Goal: Information Seeking & Learning: Learn about a topic

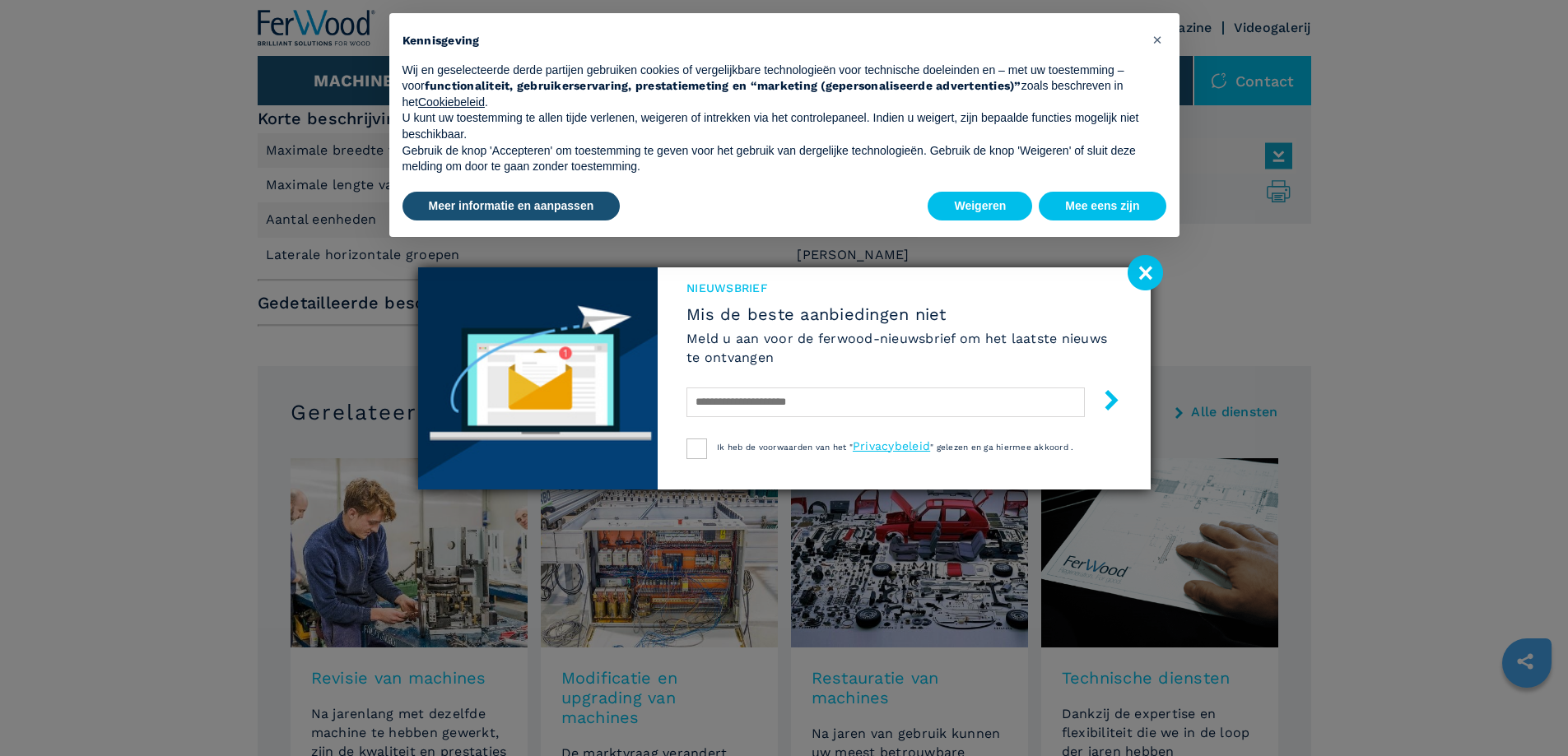
scroll to position [740, 0]
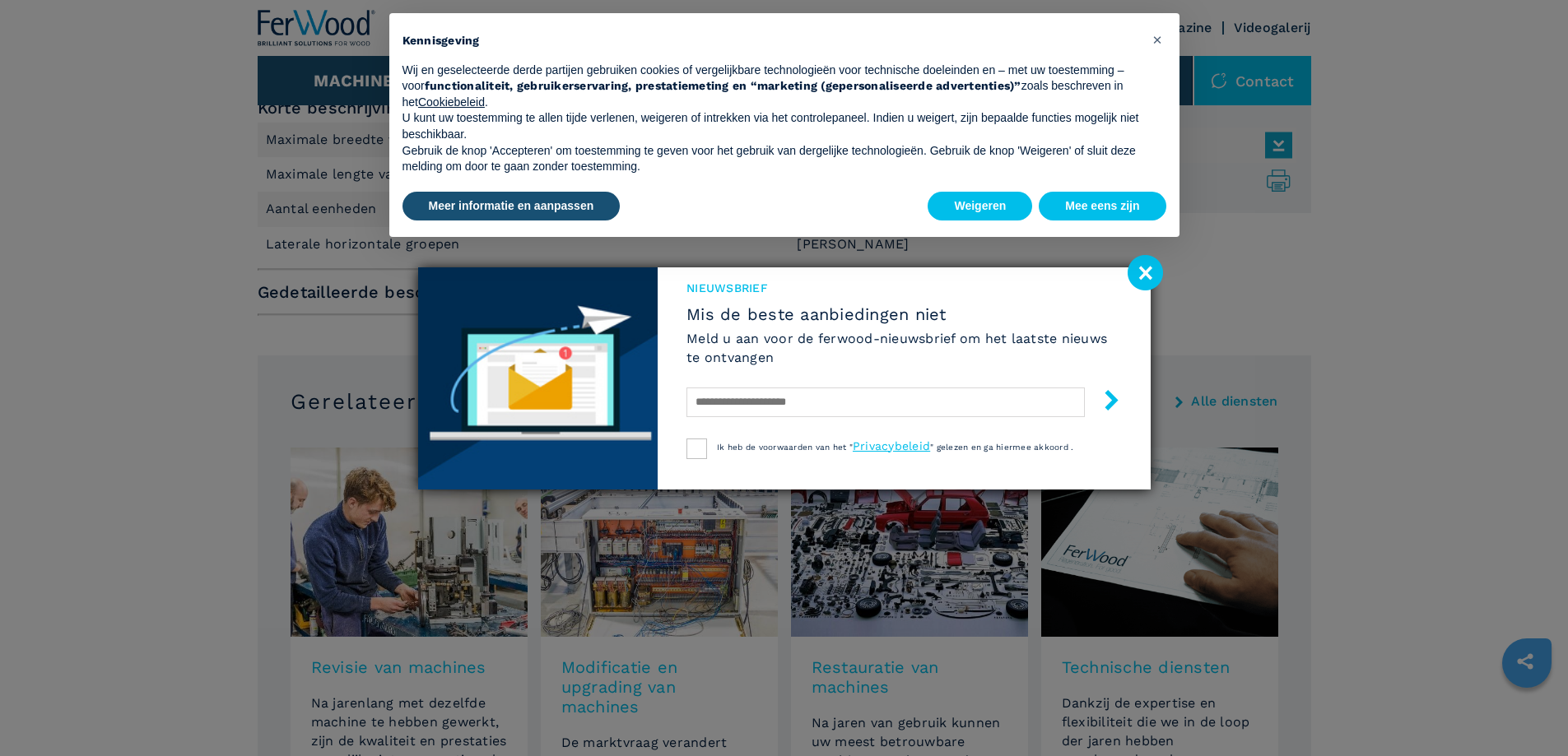
click at [1149, 272] on image at bounding box center [1145, 273] width 36 height 36
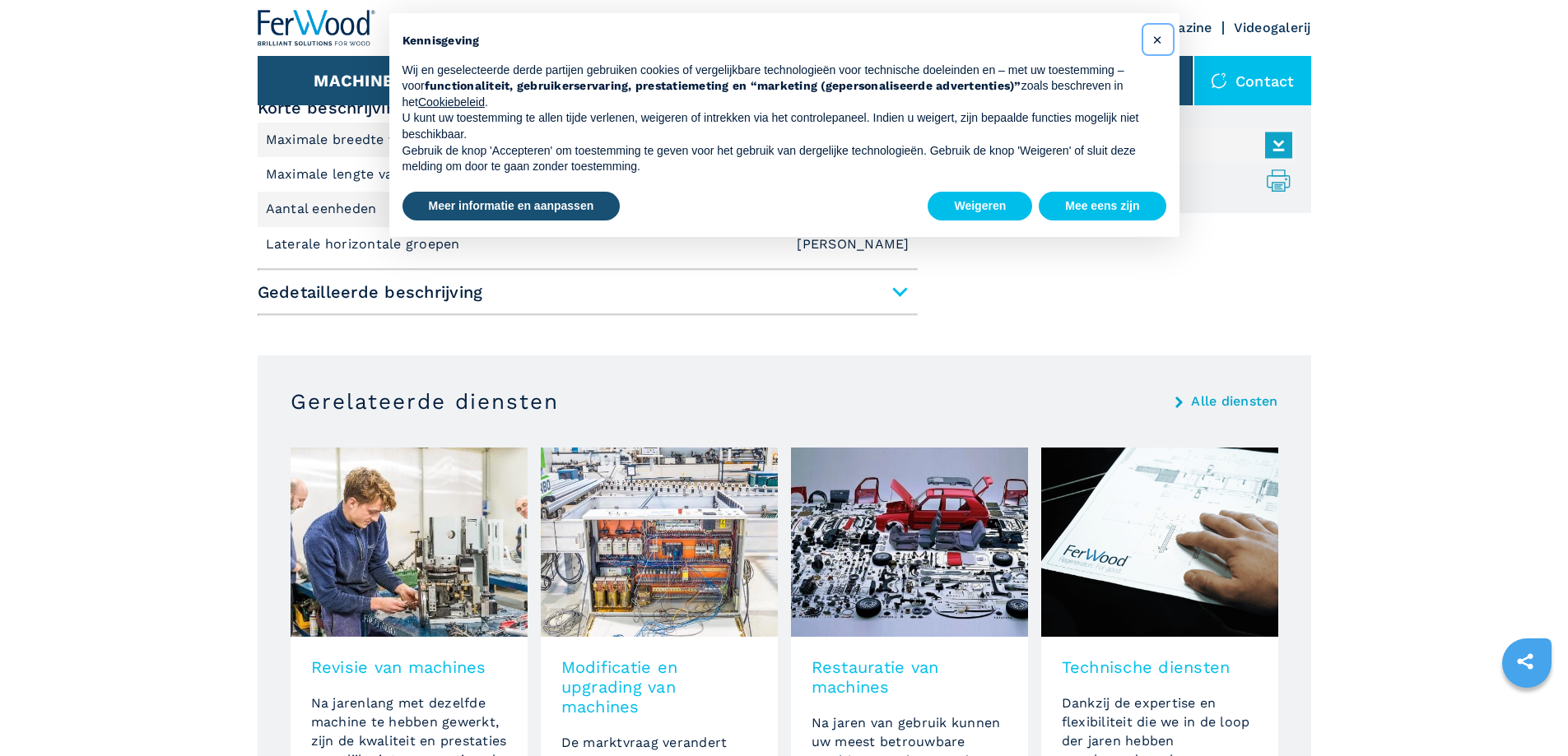
click at [1156, 39] on font "×" at bounding box center [1157, 40] width 10 height 20
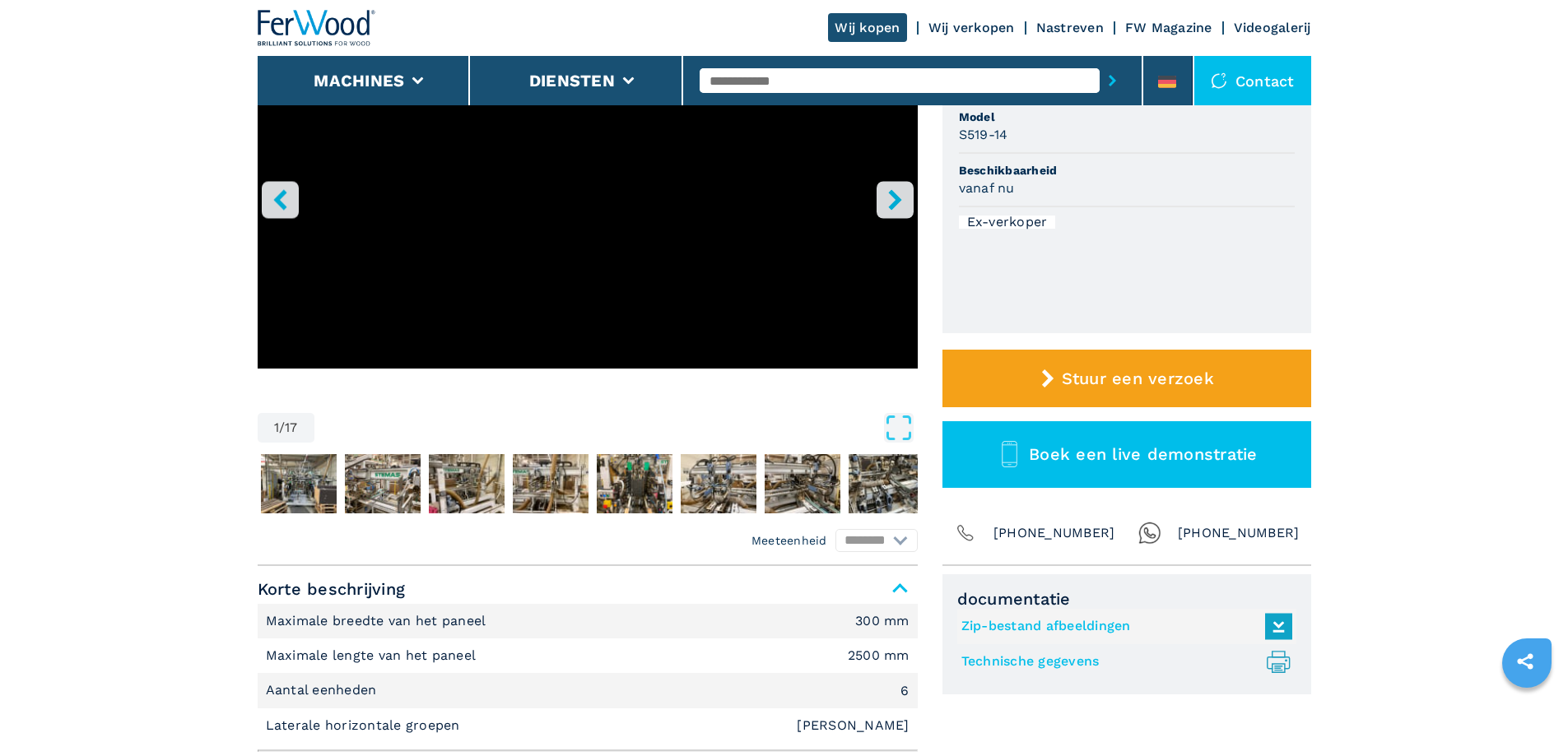
scroll to position [0, 0]
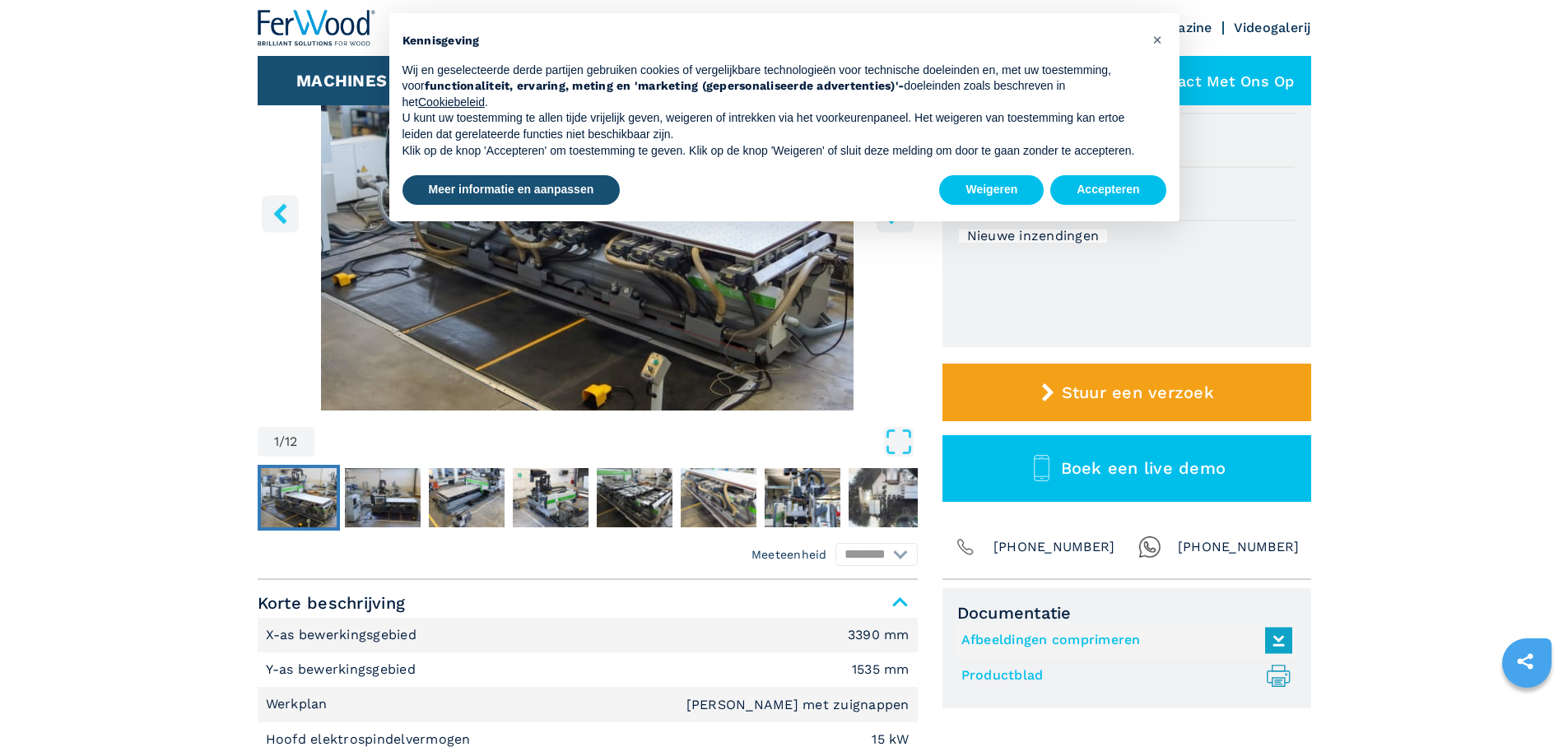
scroll to position [247, 0]
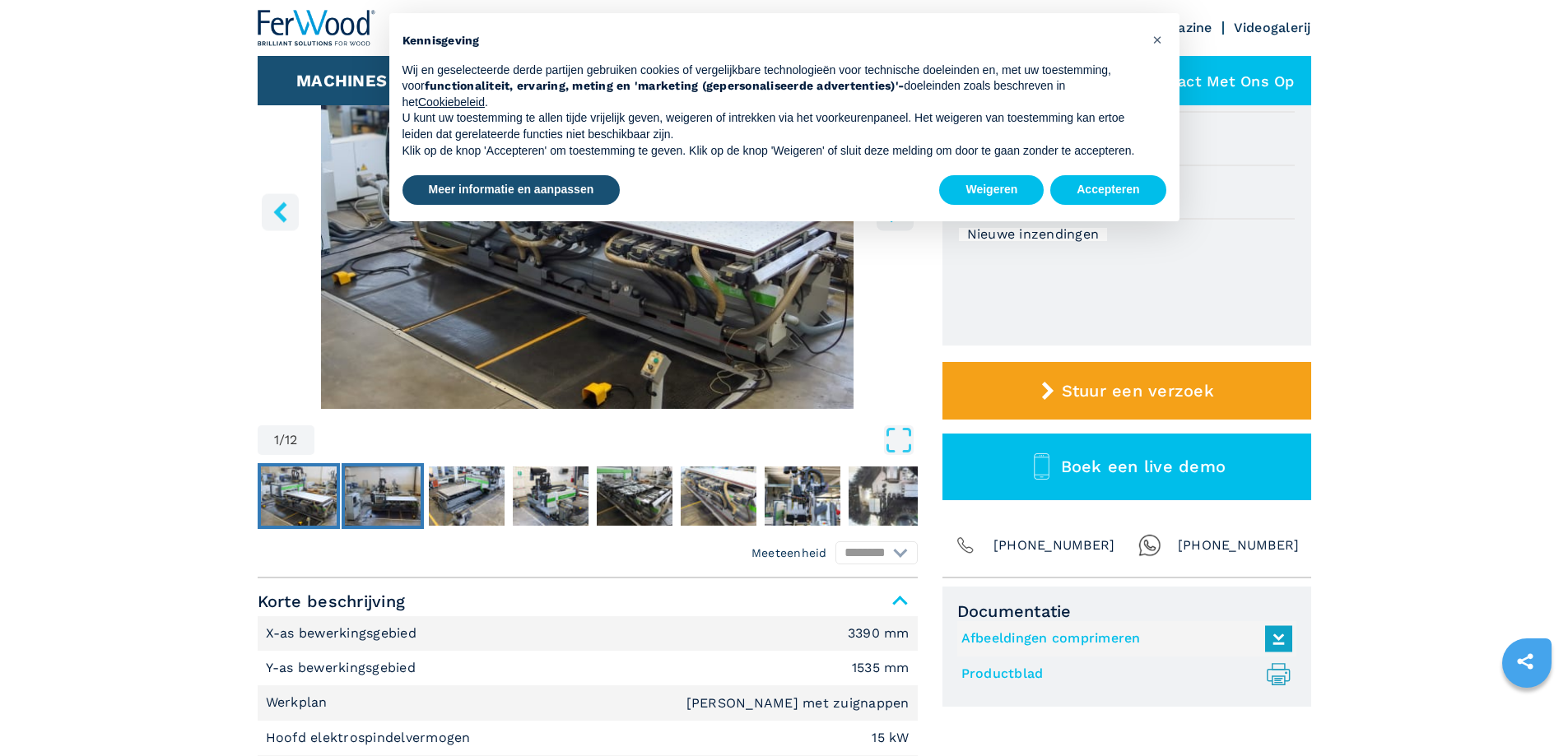
click at [362, 496] on img "Ga naar dia 2" at bounding box center [383, 497] width 76 height 59
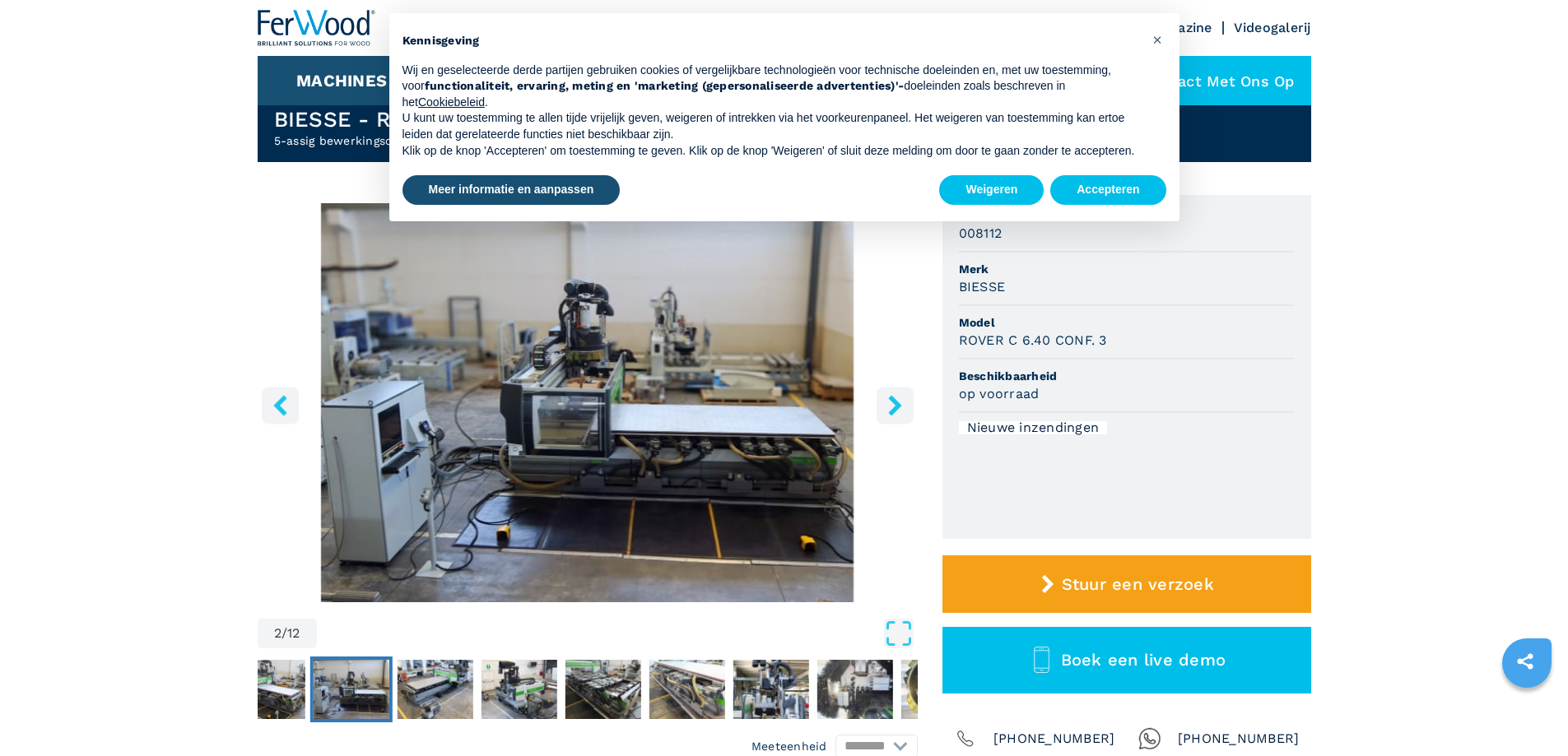
scroll to position [83, 0]
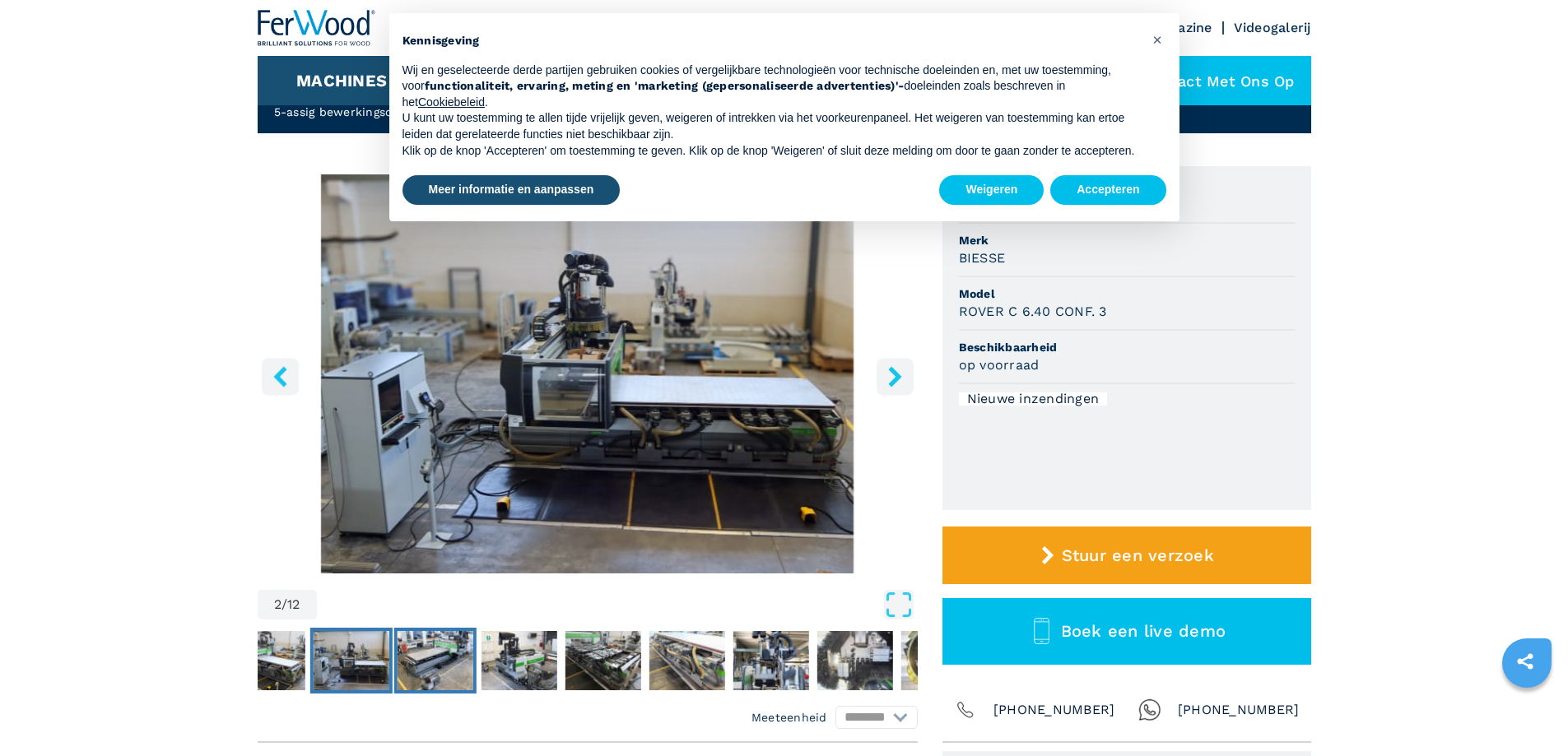
click at [421, 675] on img "Ga naar dia 3" at bounding box center [435, 661] width 76 height 59
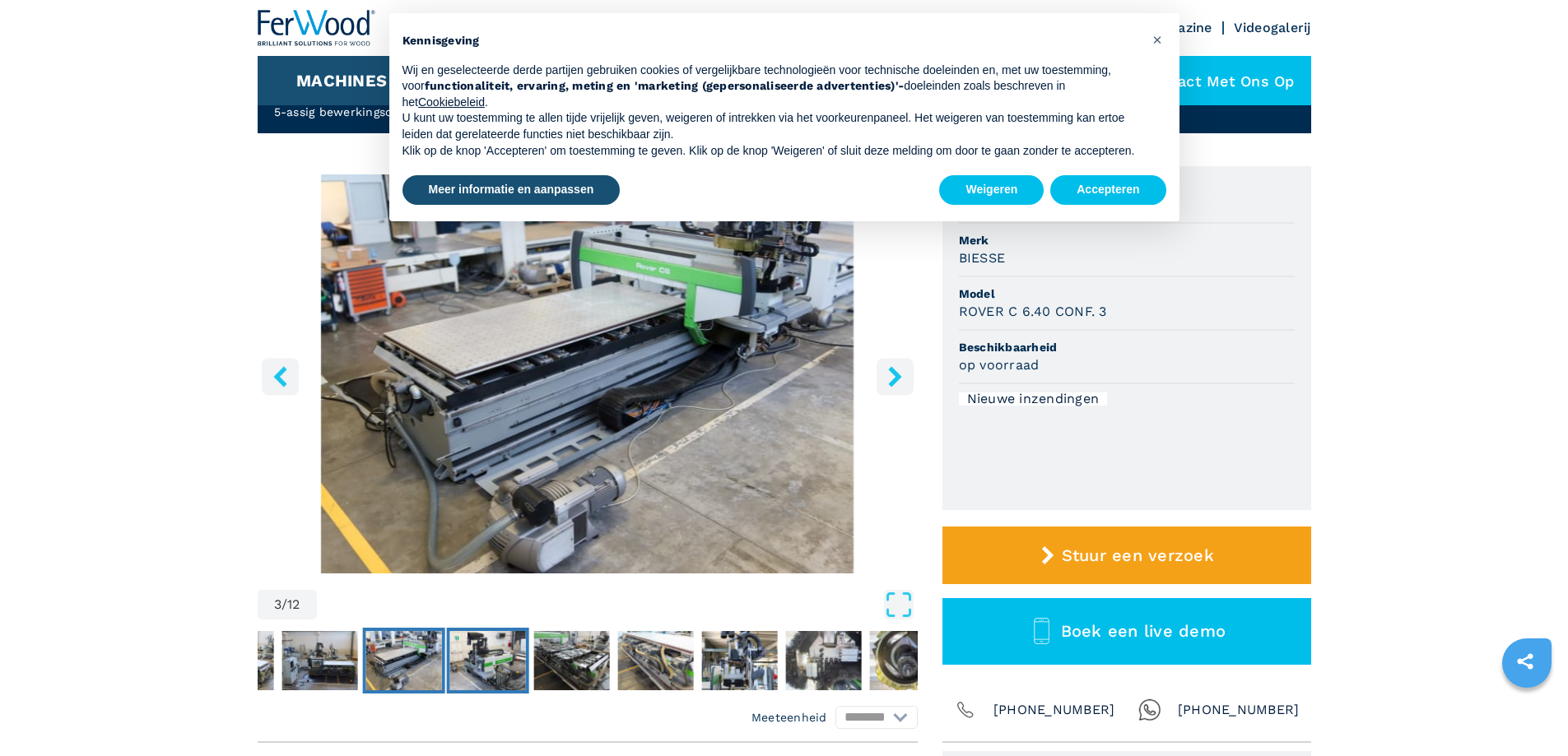
click at [510, 668] on img "Ga naar dia 4" at bounding box center [488, 661] width 76 height 59
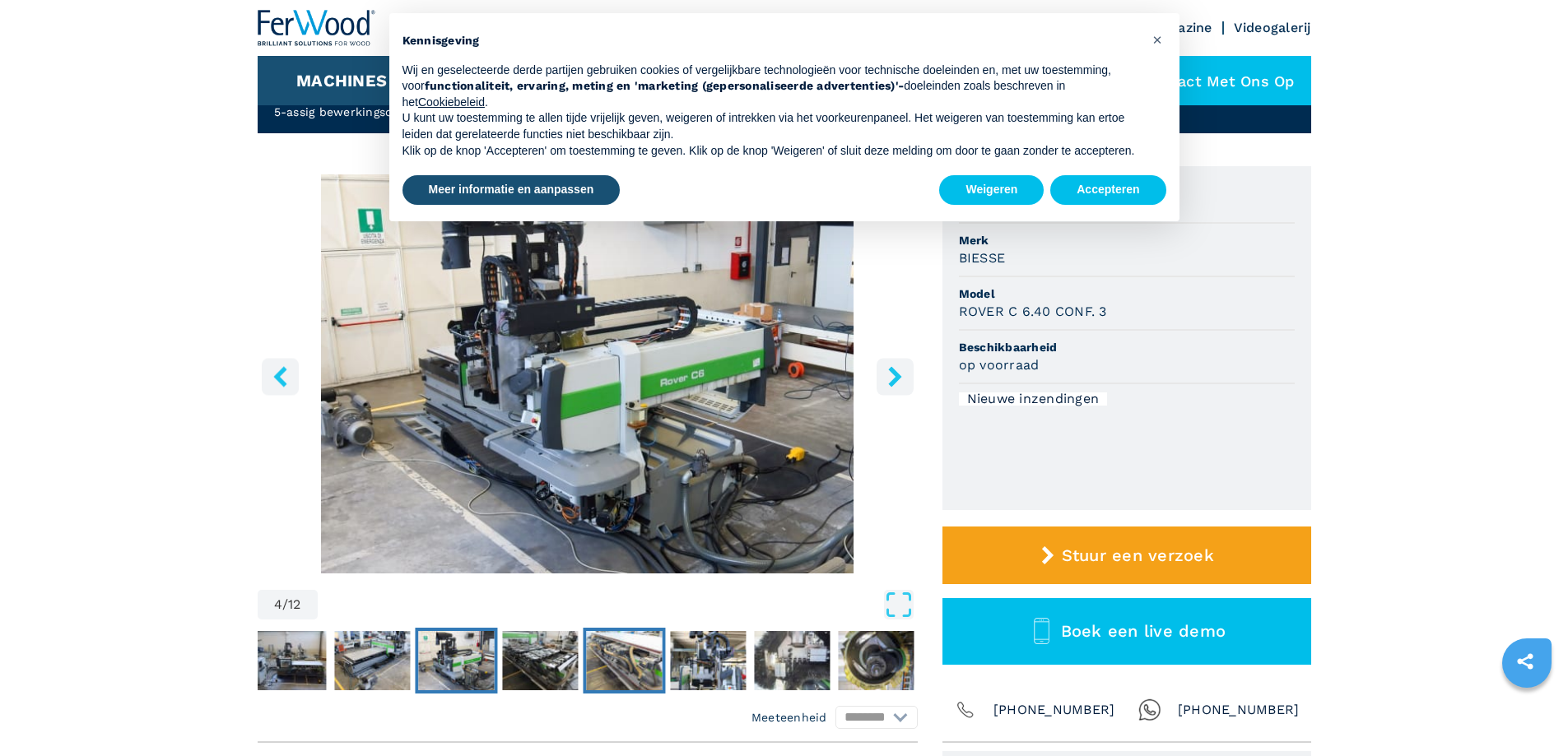
click at [611, 658] on img "Ga naar dia 6" at bounding box center [624, 661] width 76 height 59
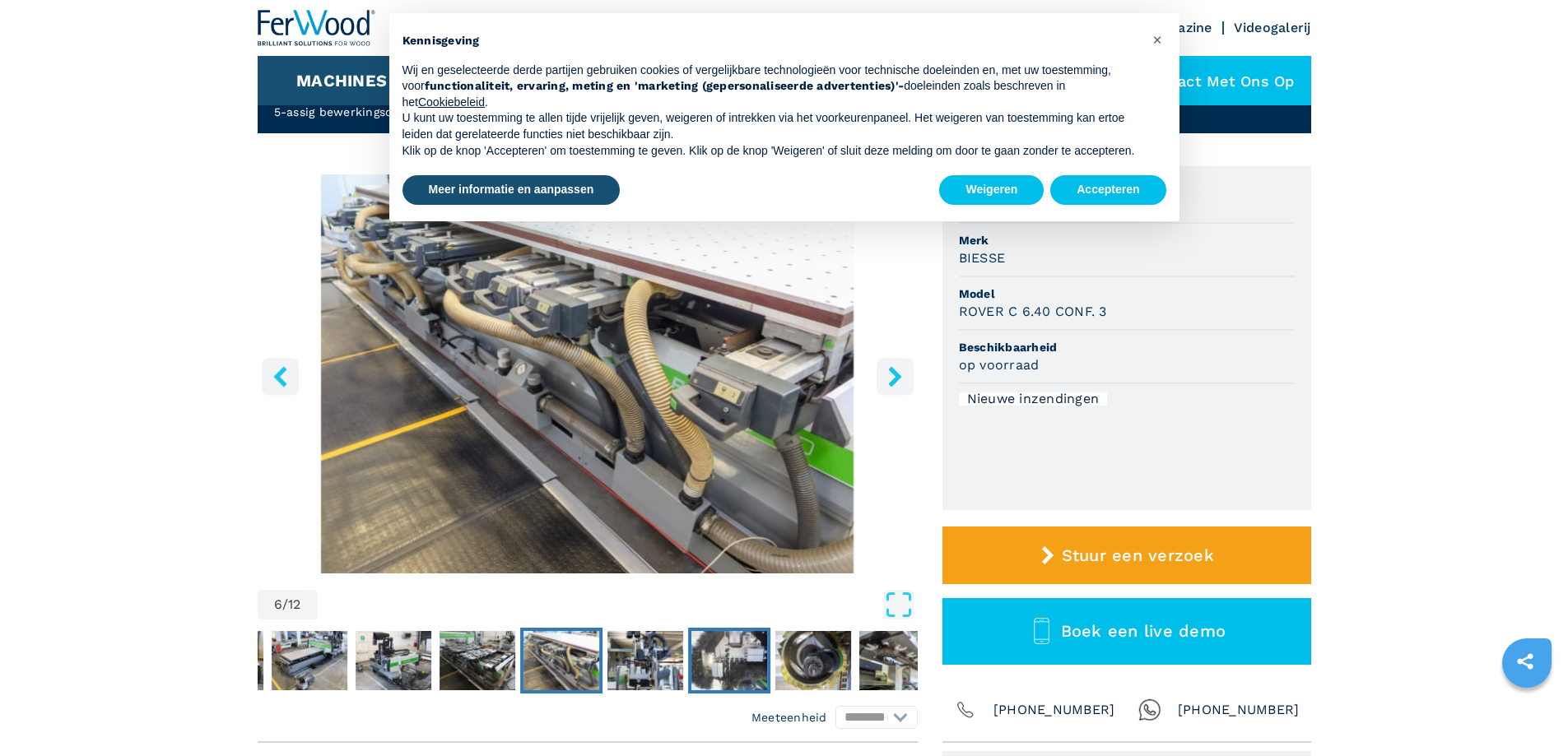
click at [729, 663] on img "Ga naar dia 8" at bounding box center [730, 661] width 76 height 59
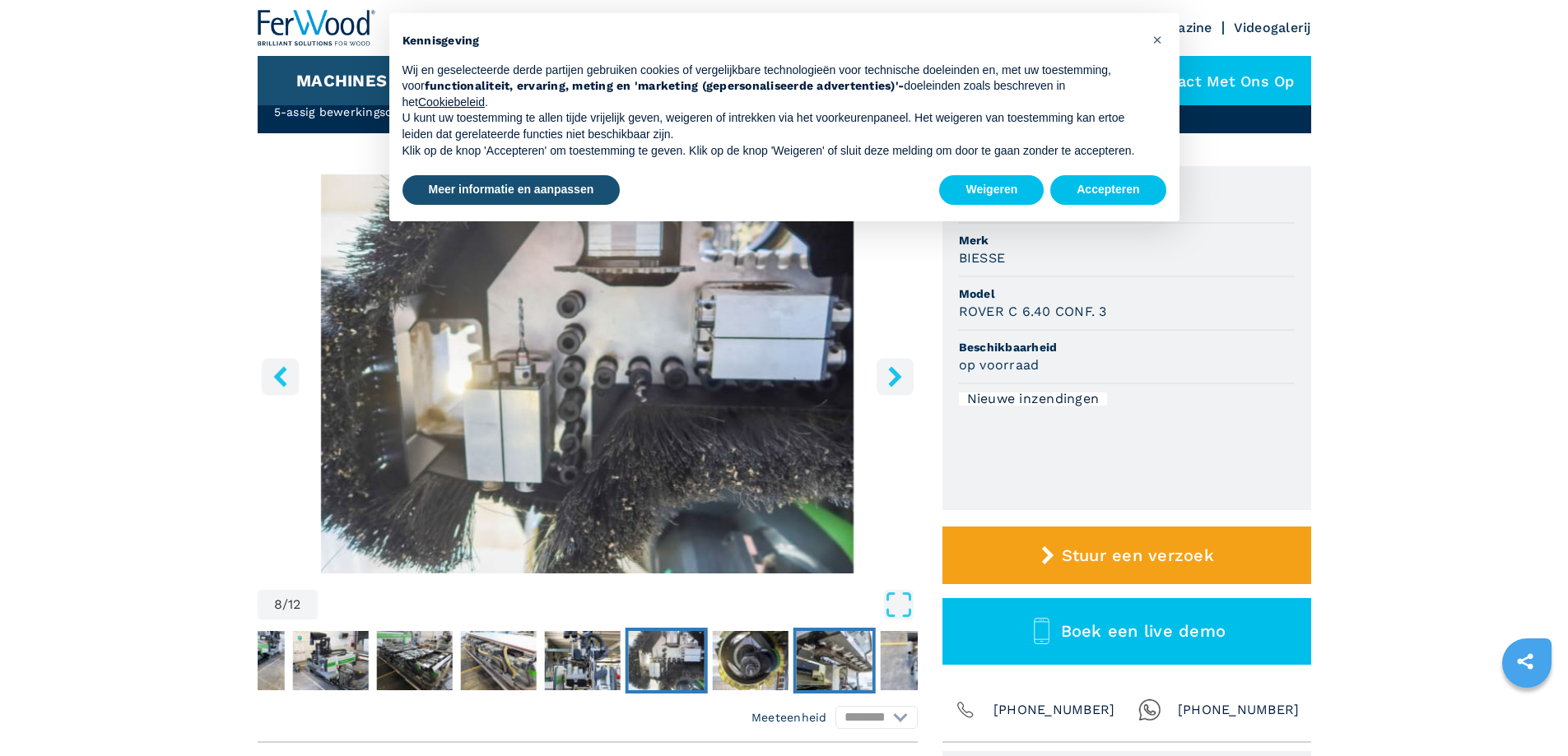
click at [821, 657] on img "Ga naar dia 10" at bounding box center [834, 661] width 76 height 59
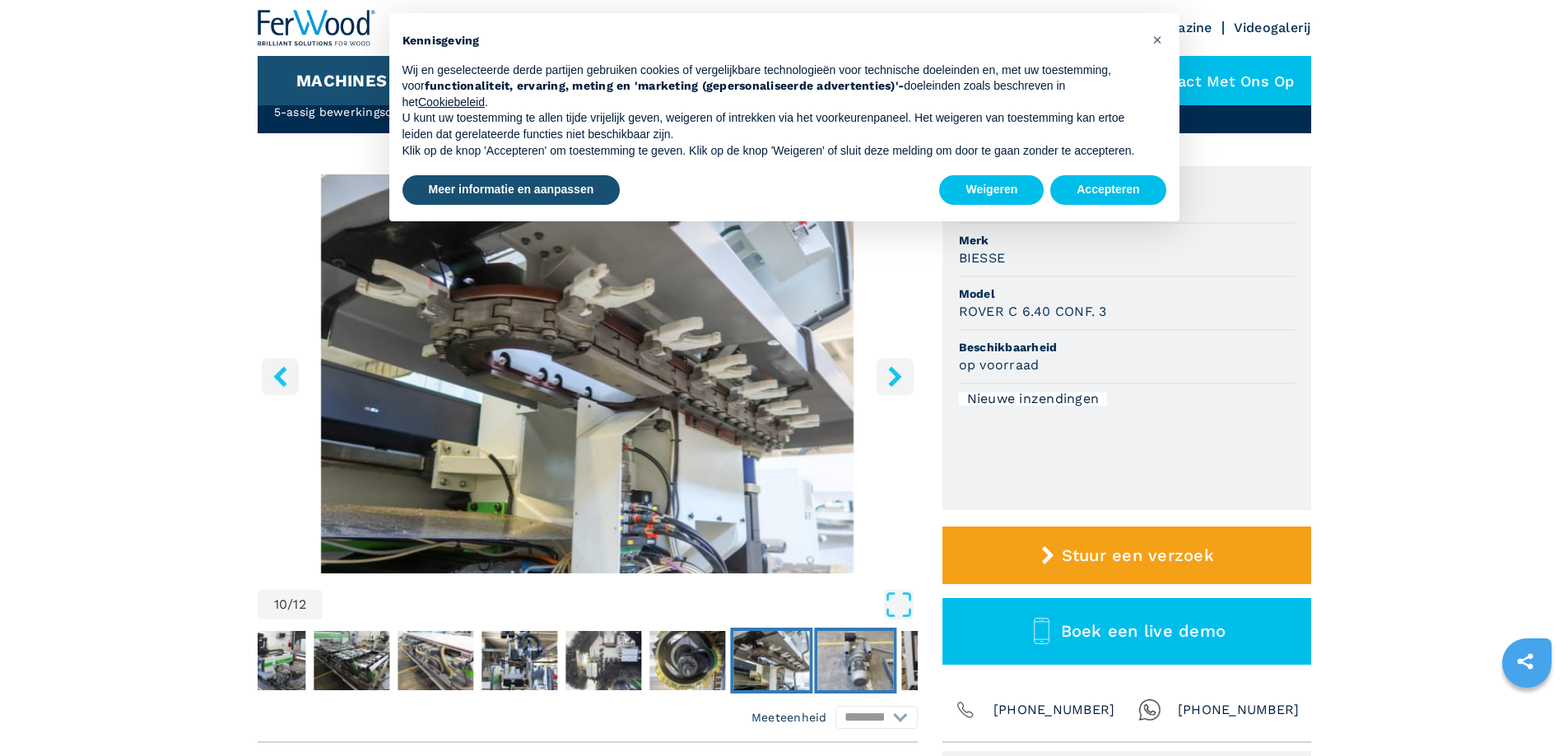
click at [876, 662] on img "Ga naar dia 11" at bounding box center [855, 661] width 76 height 59
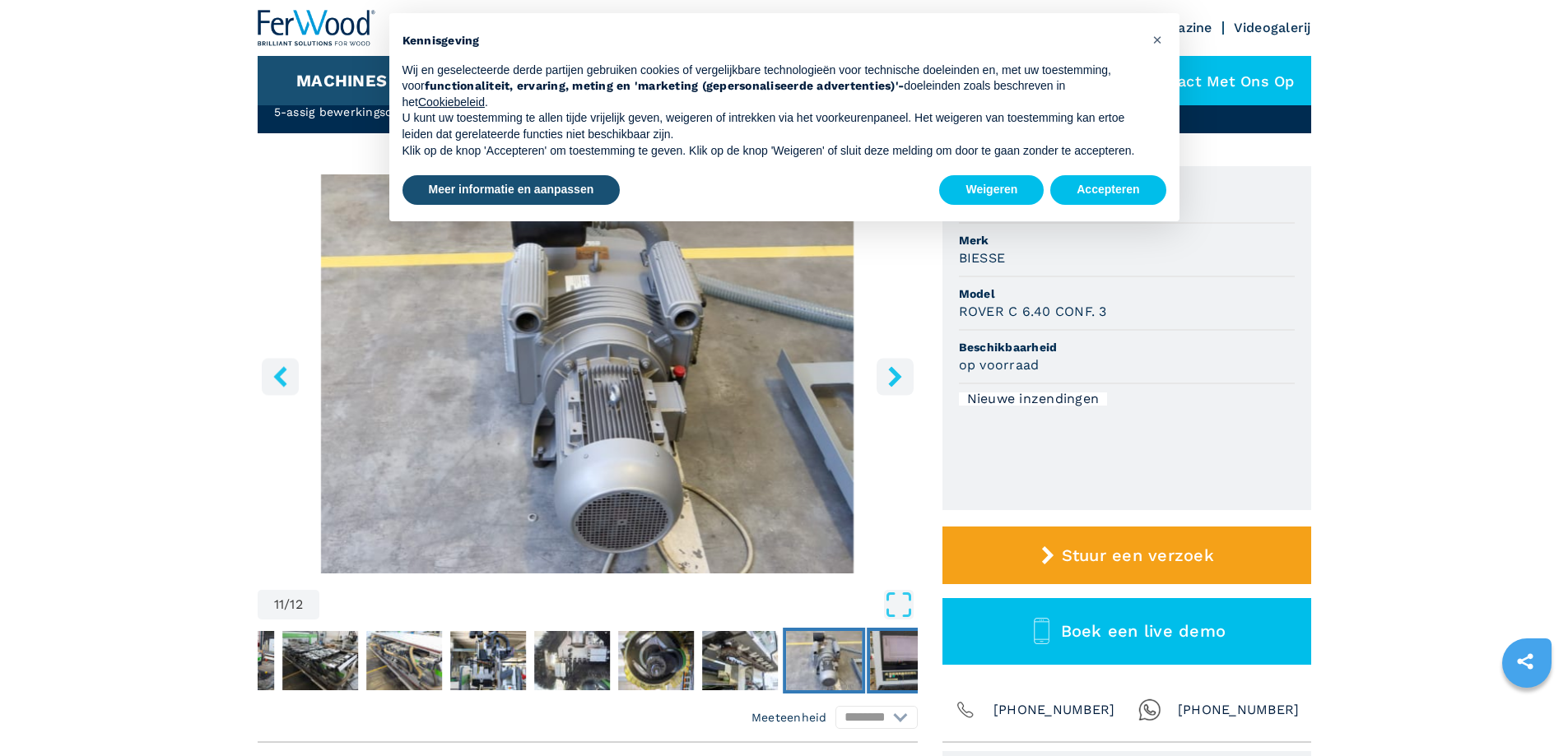
click at [884, 662] on img "Ga naar dia 12" at bounding box center [908, 661] width 76 height 59
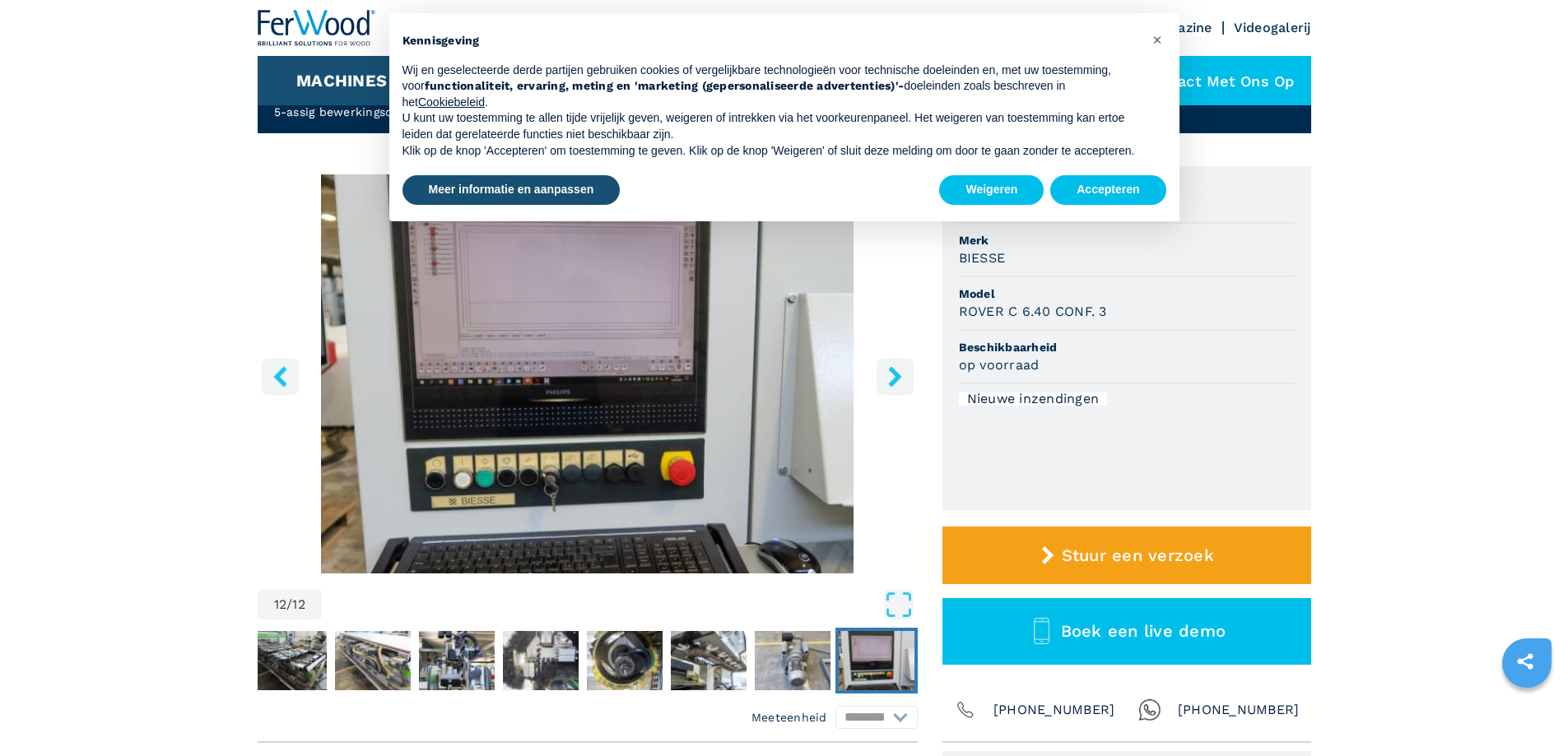
click at [891, 375] on icon "rechtermuisknop" at bounding box center [895, 376] width 21 height 21
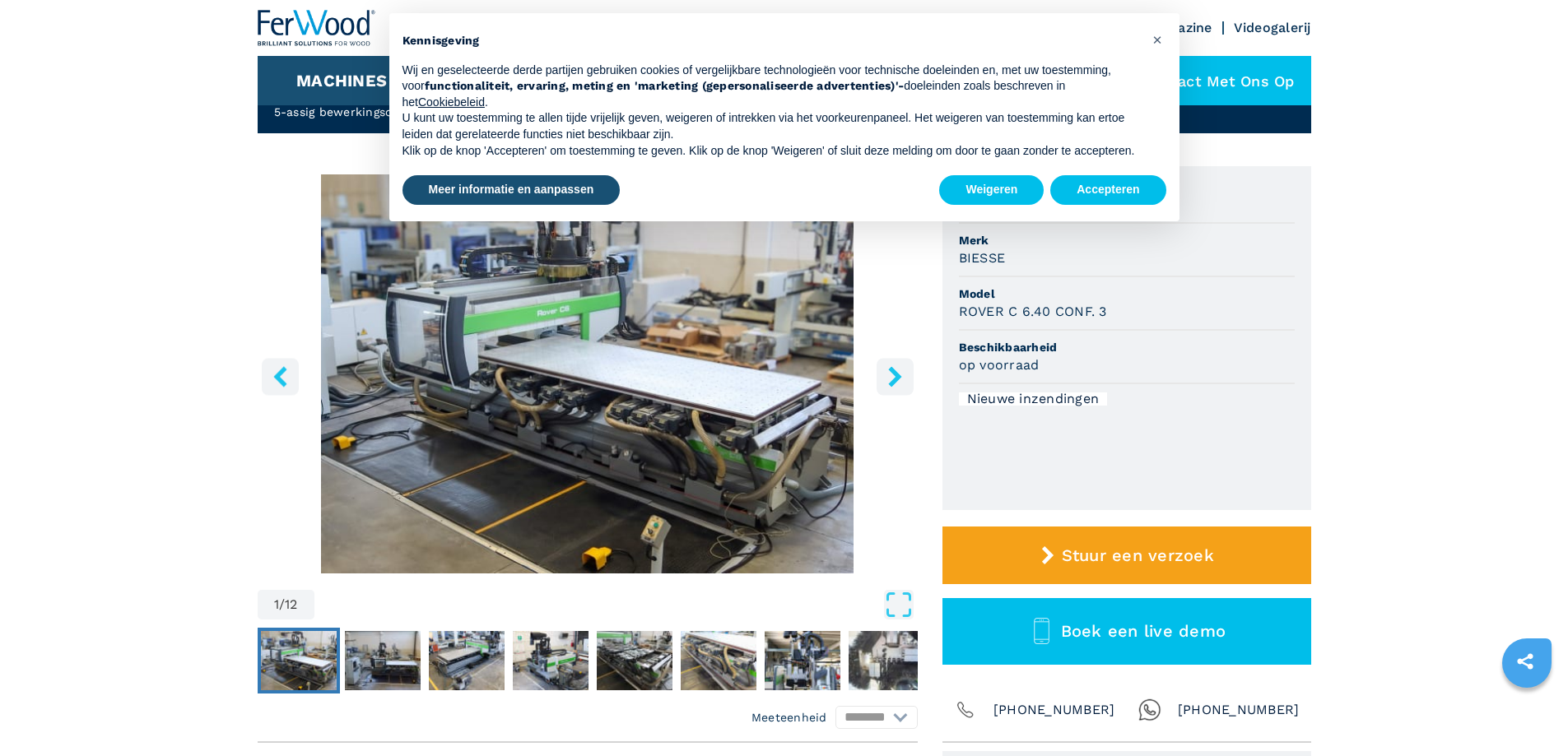
click at [900, 379] on icon "rechtermuisknop" at bounding box center [895, 376] width 21 height 21
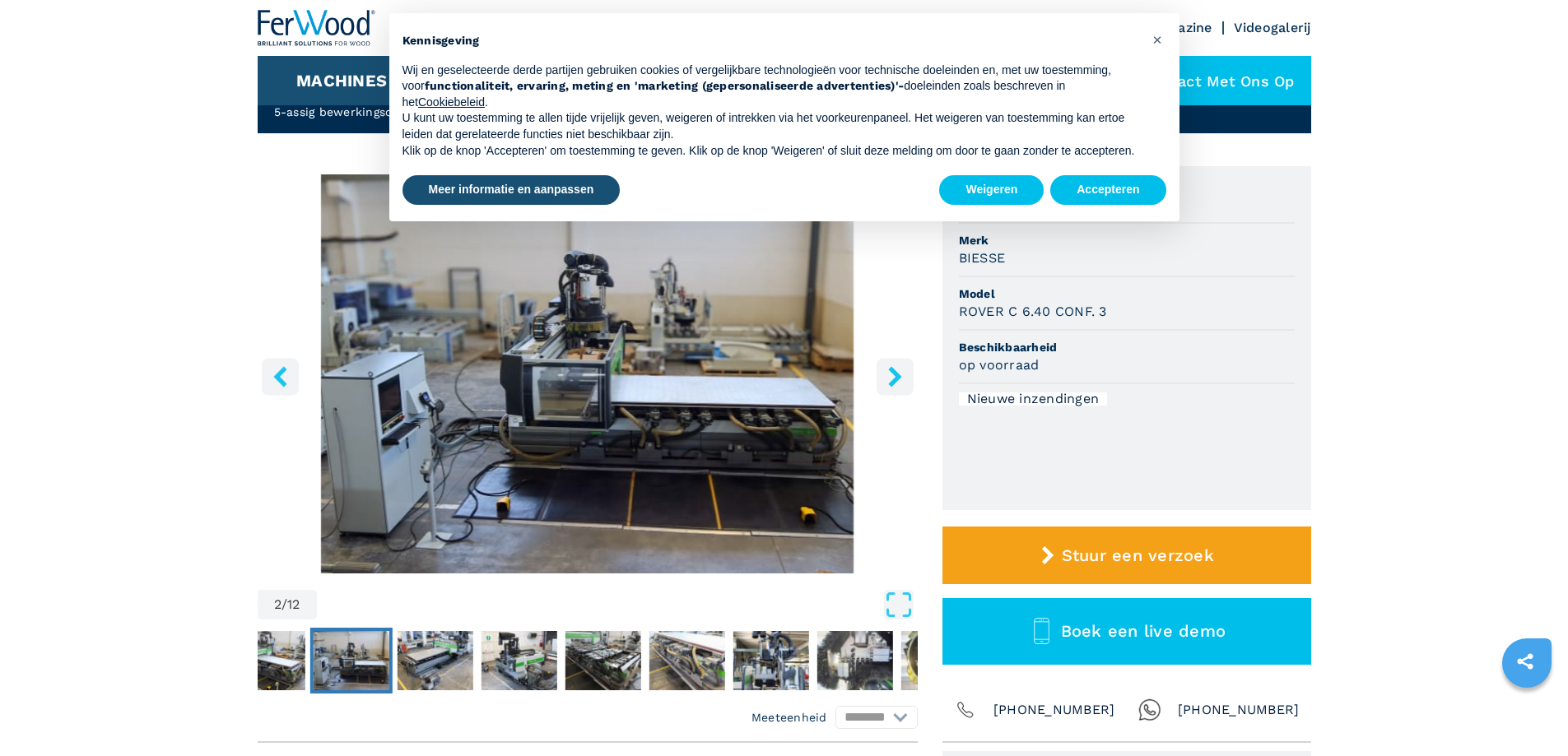
click at [903, 378] on icon "rechtermuisknop" at bounding box center [895, 376] width 21 height 21
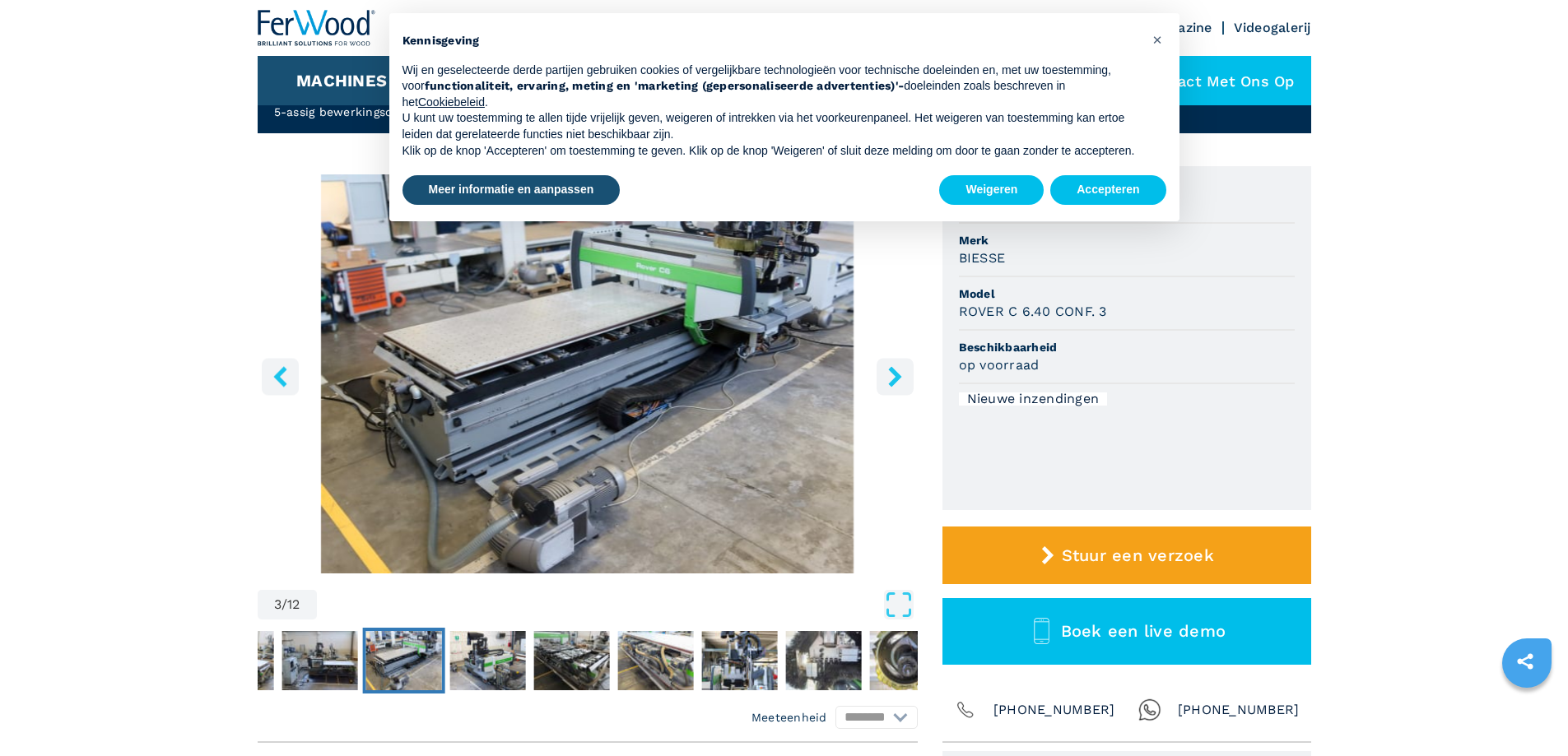
click at [903, 378] on icon "rechtermuisknop" at bounding box center [895, 376] width 21 height 21
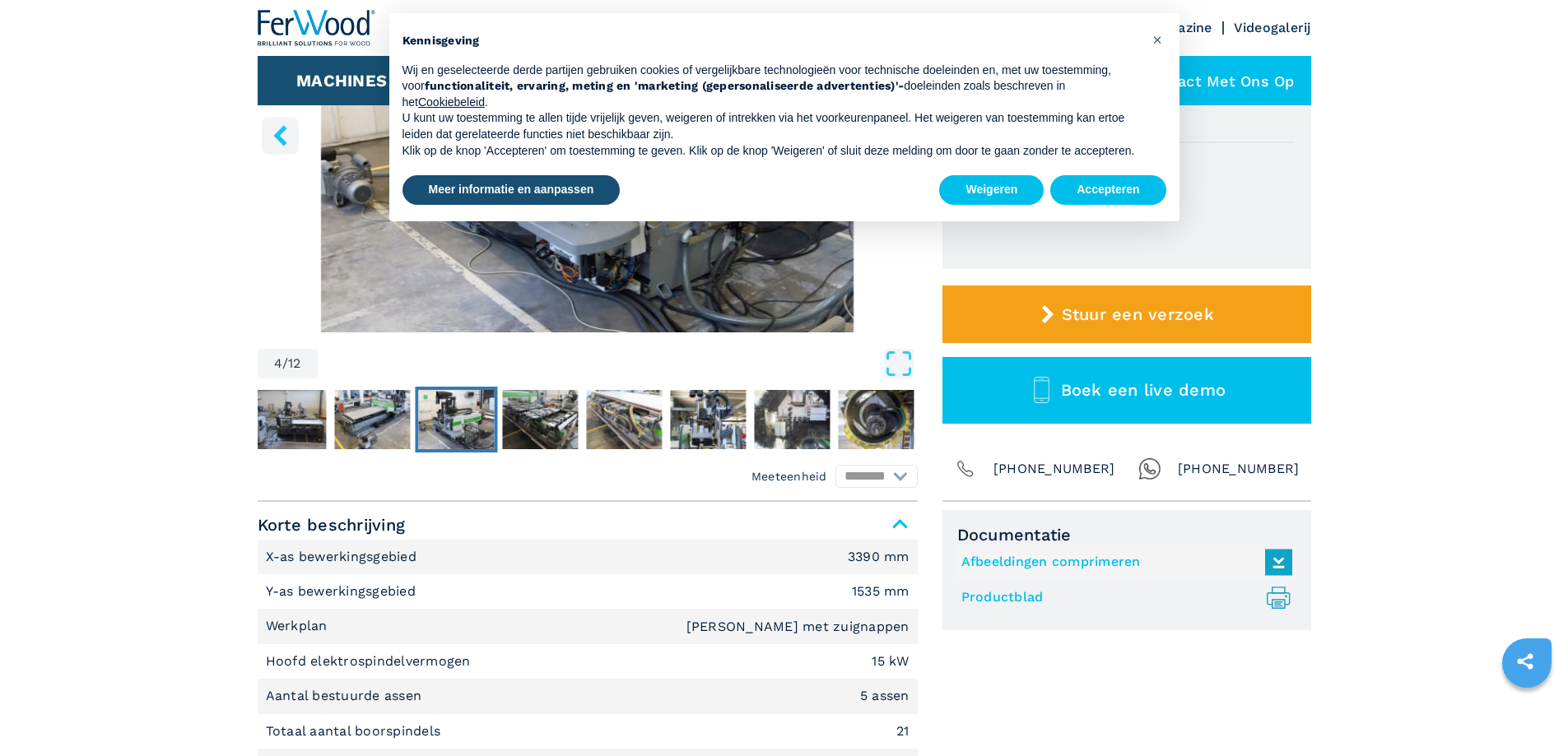
scroll to position [329, 0]
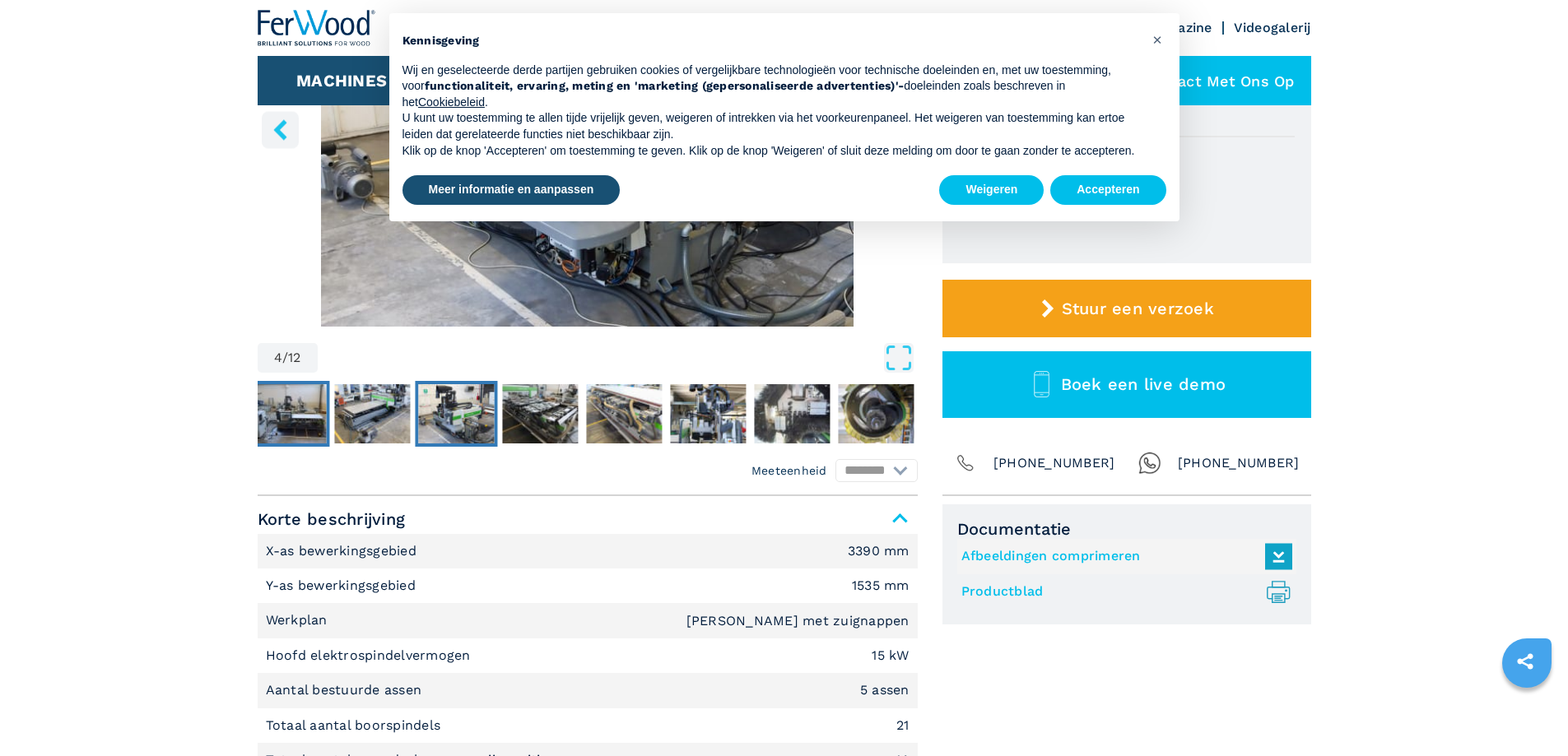
click at [320, 427] on img "Ga naar dia 2" at bounding box center [288, 414] width 76 height 59
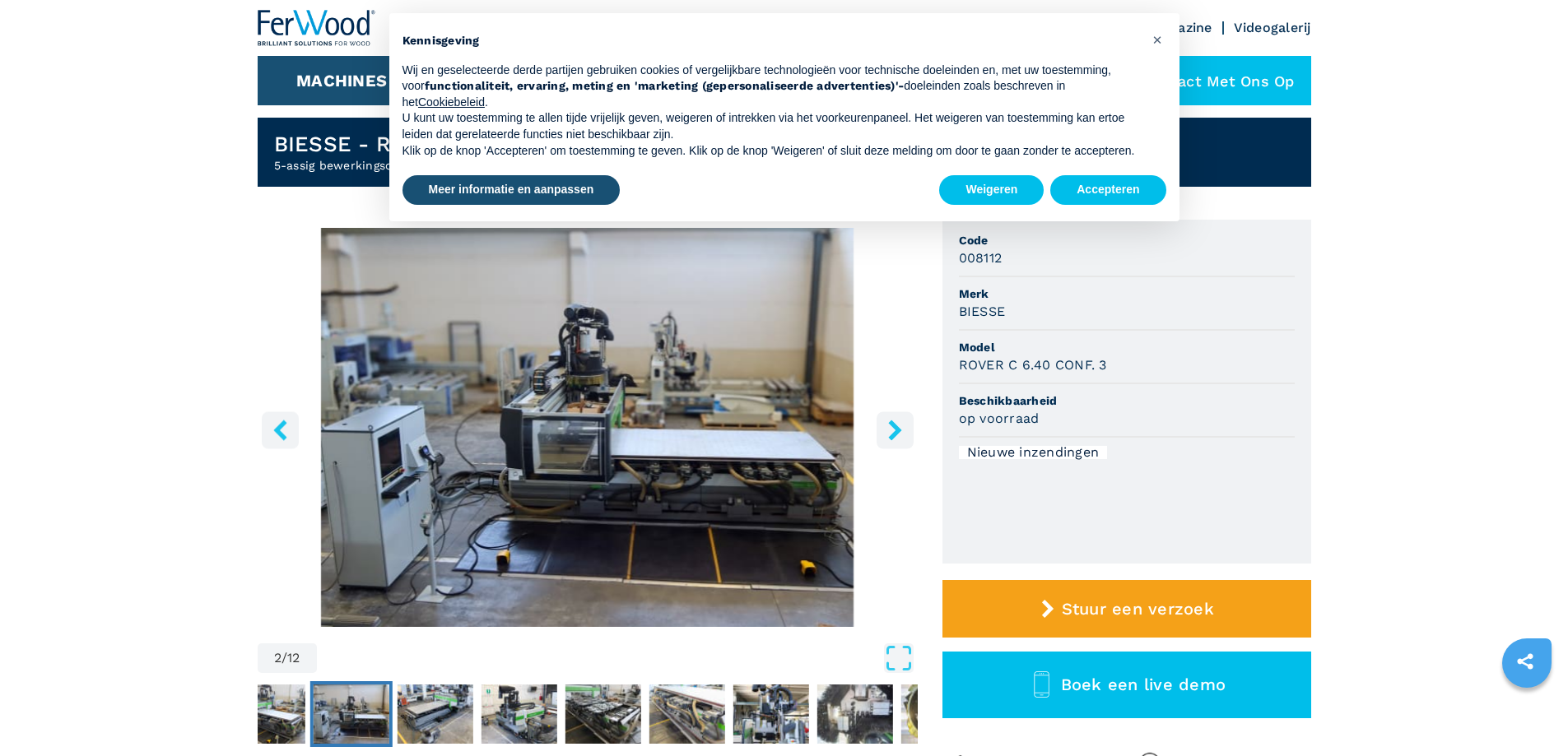
scroll to position [0, 0]
